Goal: Task Accomplishment & Management: Manage account settings

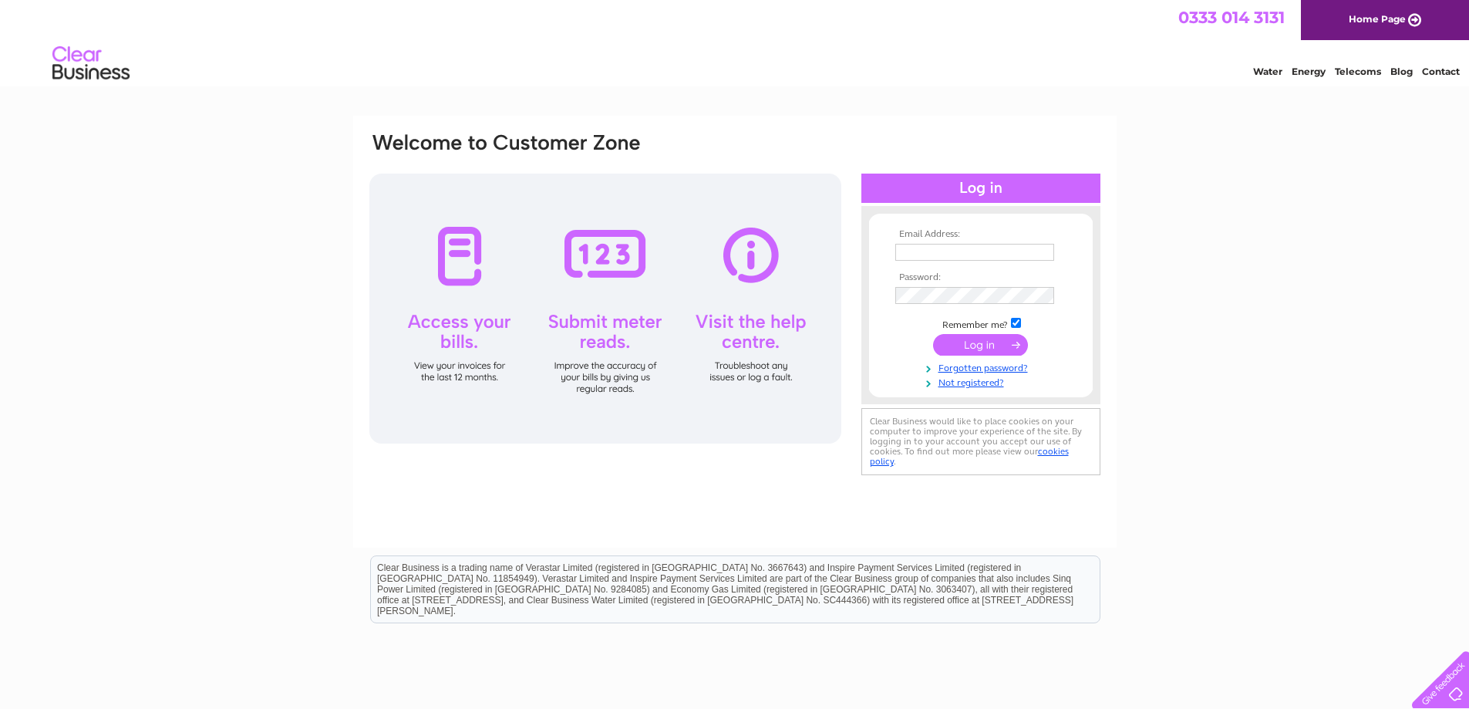
click at [958, 256] on input "text" at bounding box center [974, 252] width 159 height 17
type input "margaret@edwardsbyton.co.uk"
click at [933, 335] on input "submit" at bounding box center [980, 346] width 95 height 22
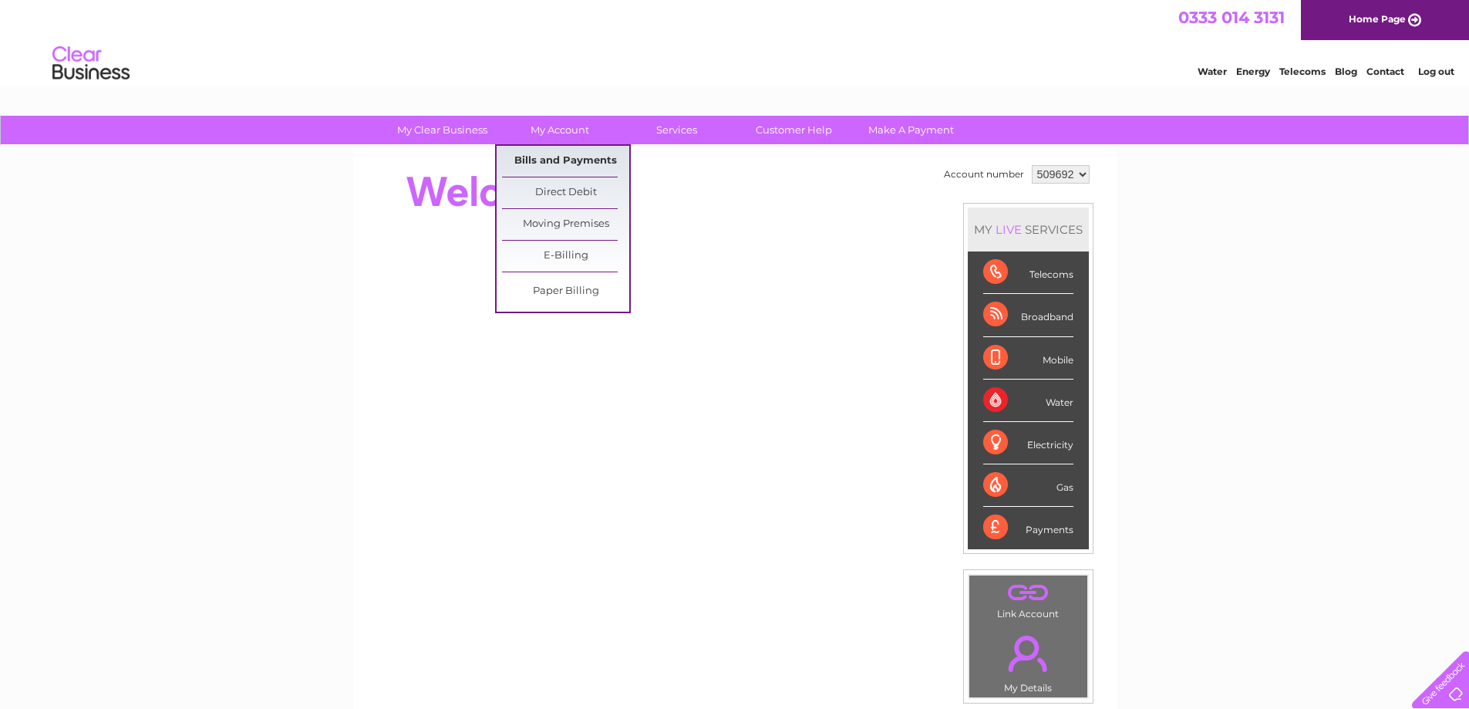
click at [600, 168] on link "Bills and Payments" at bounding box center [565, 161] width 127 height 31
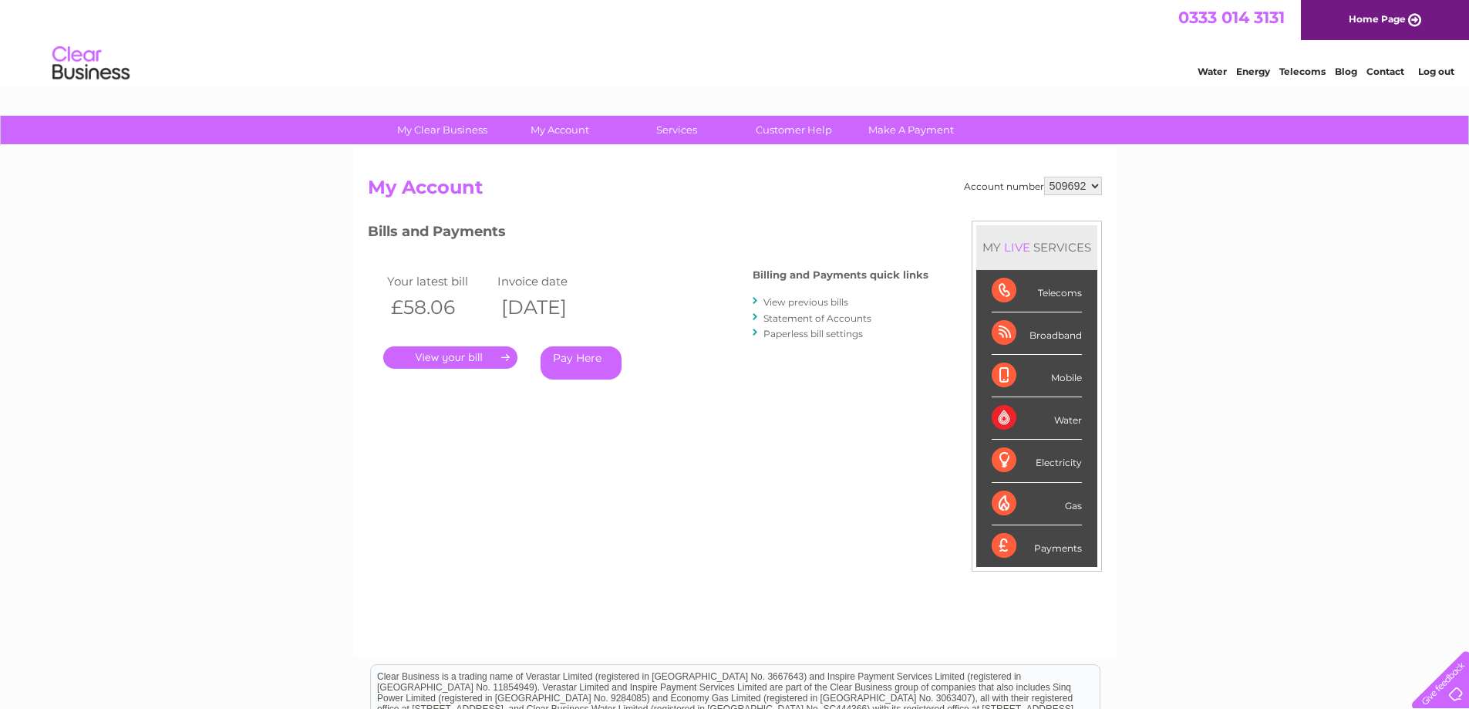
click at [462, 344] on div ". Pay Here" at bounding box center [537, 334] width 308 height 23
click at [482, 365] on link "." at bounding box center [450, 357] width 134 height 22
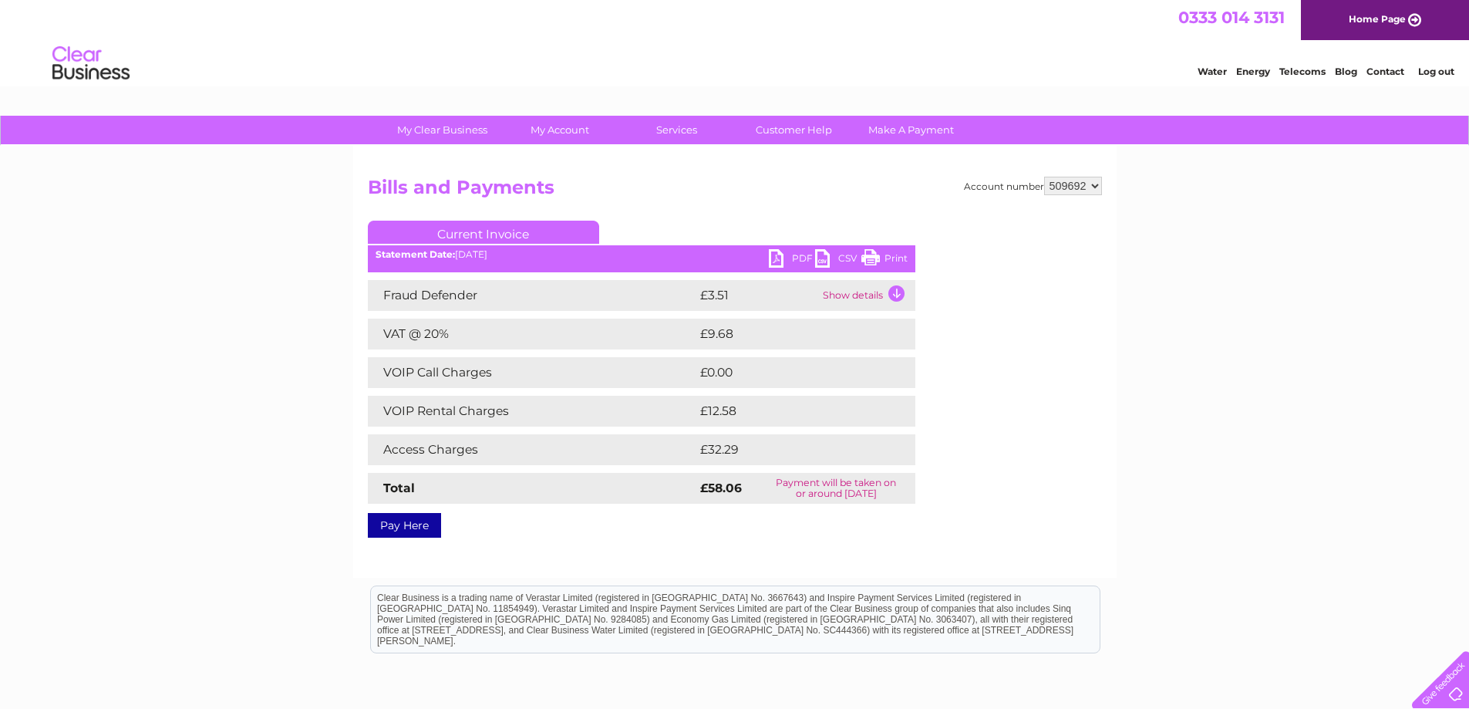
click at [779, 256] on link "PDF" at bounding box center [792, 260] width 46 height 22
